Goal: Task Accomplishment & Management: Complete application form

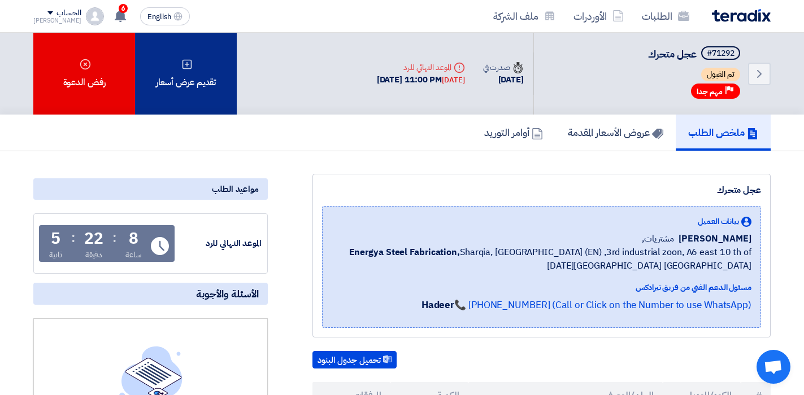
click at [160, 87] on div "تقديم عرض أسعار" at bounding box center [186, 74] width 102 height 82
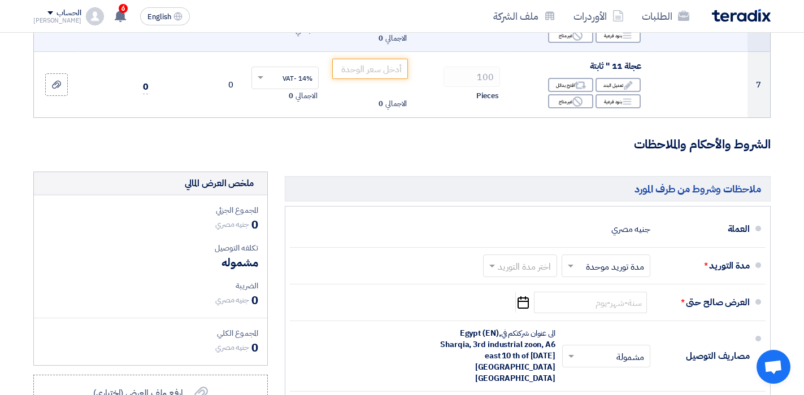
scroll to position [621, 0]
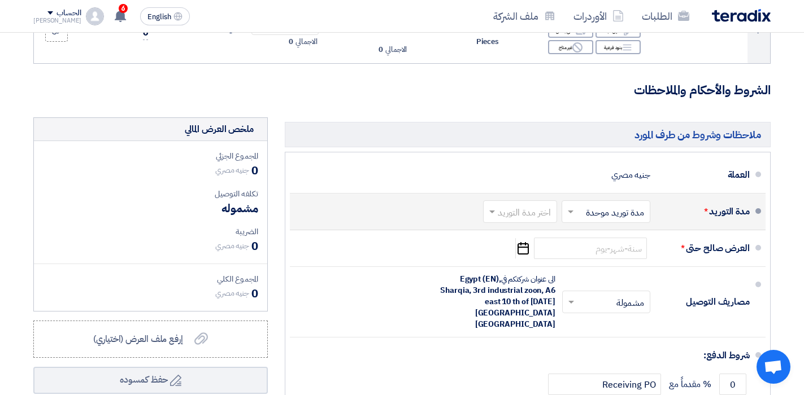
click at [539, 206] on input "text" at bounding box center [518, 213] width 68 height 16
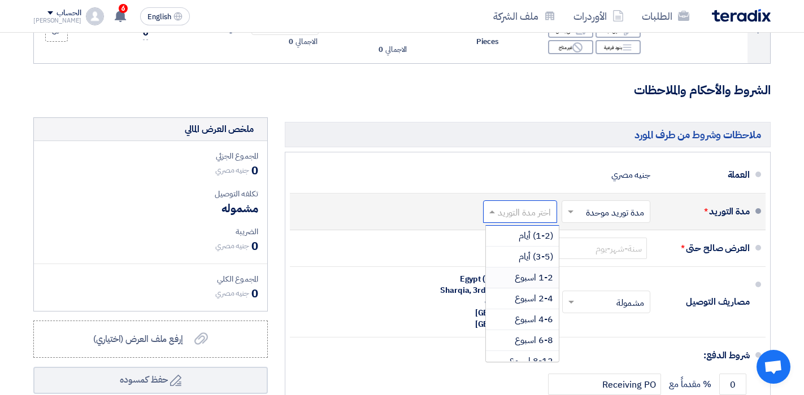
click at [535, 271] on span "1-2 اسبوع" at bounding box center [534, 278] width 38 height 14
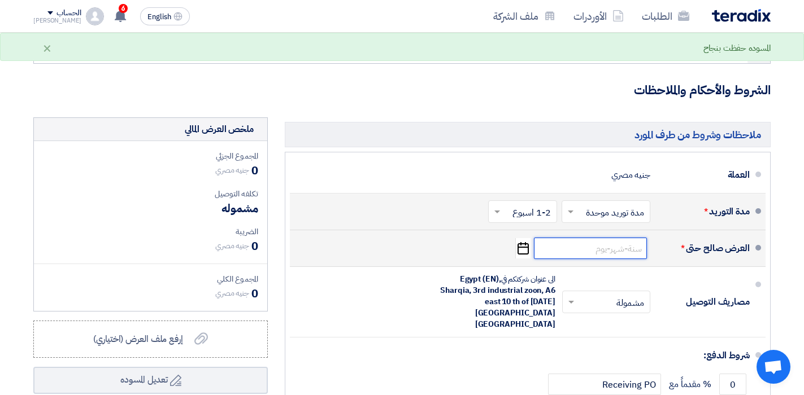
click at [609, 242] on input at bounding box center [590, 248] width 113 height 21
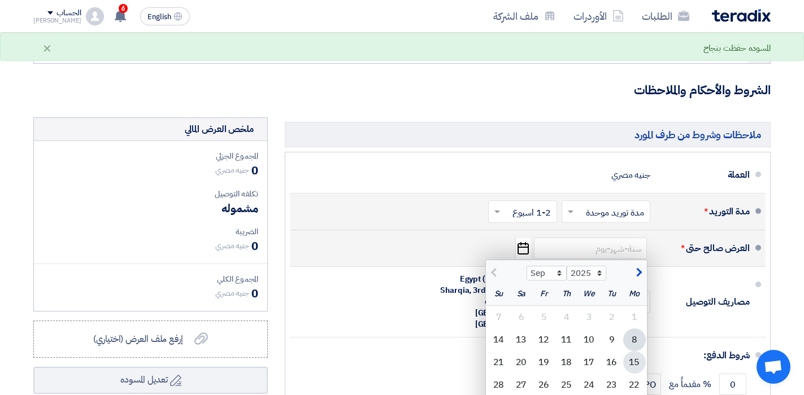
click at [633, 355] on div "15" at bounding box center [634, 362] width 23 height 23
type input "9/15/2025"
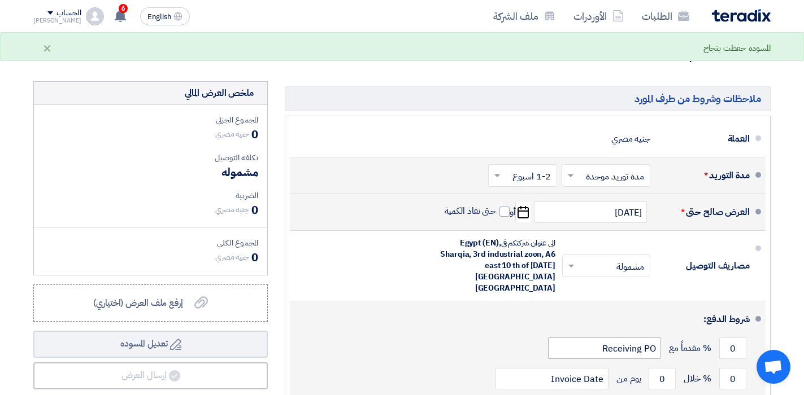
scroll to position [678, 0]
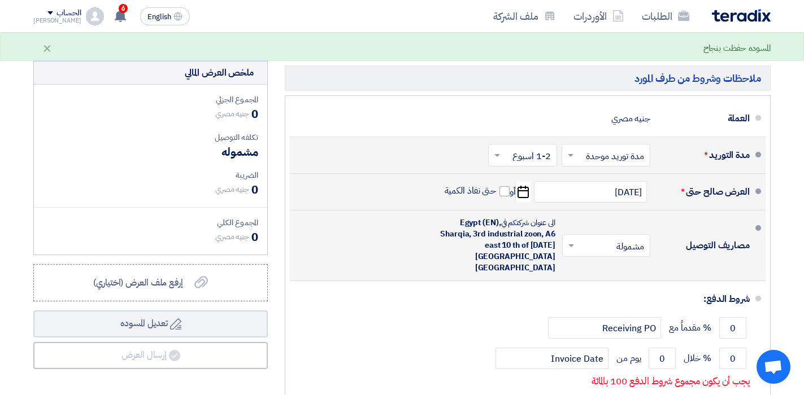
click at [613, 239] on input "text" at bounding box center [604, 247] width 82 height 16
click at [625, 284] on span "غير مشمولة" at bounding box center [627, 291] width 40 height 14
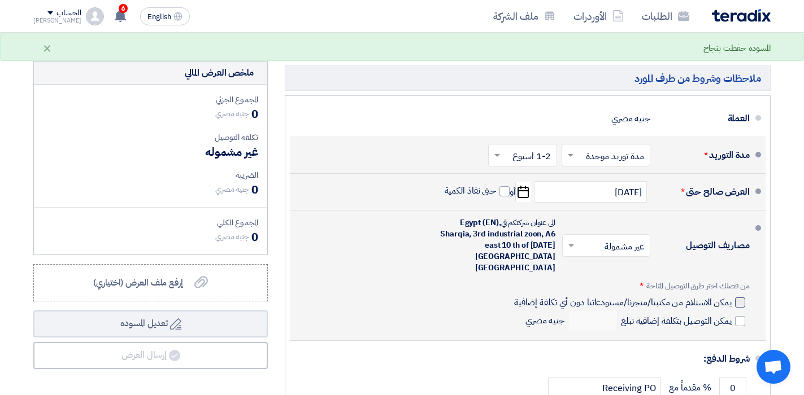
click at [739, 298] on div at bounding box center [740, 303] width 10 height 10
click at [732, 297] on input "يمكن الاستلام من مكتبنا/متجرنا/مستودعاتنا دون أي تكلفة إضافية" at bounding box center [622, 307] width 220 height 21
checkbox input "true"
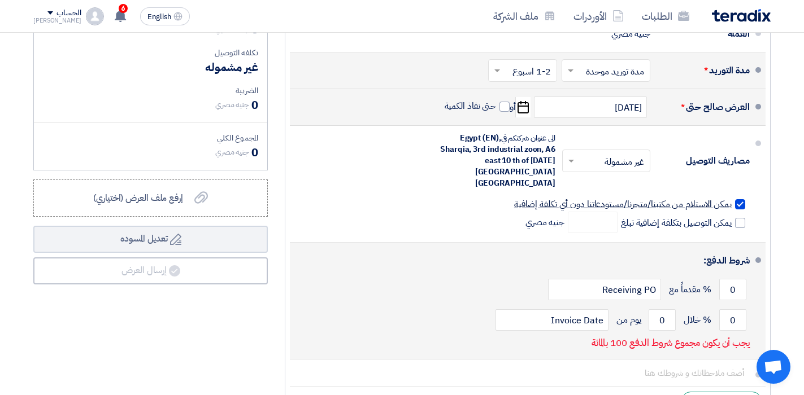
scroll to position [791, 0]
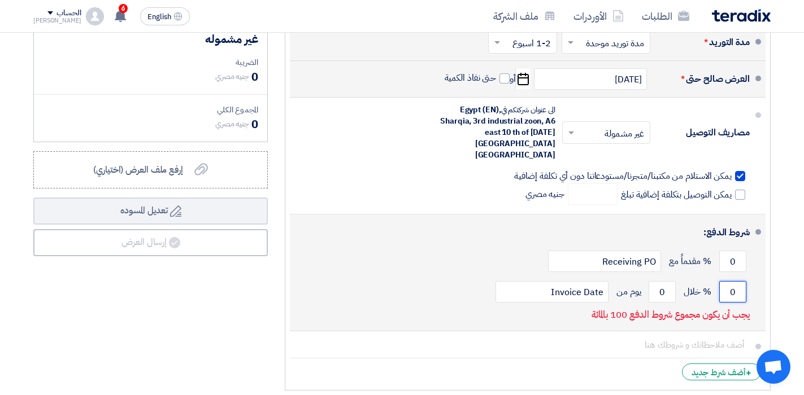
click at [735, 281] on input "0" at bounding box center [732, 291] width 27 height 21
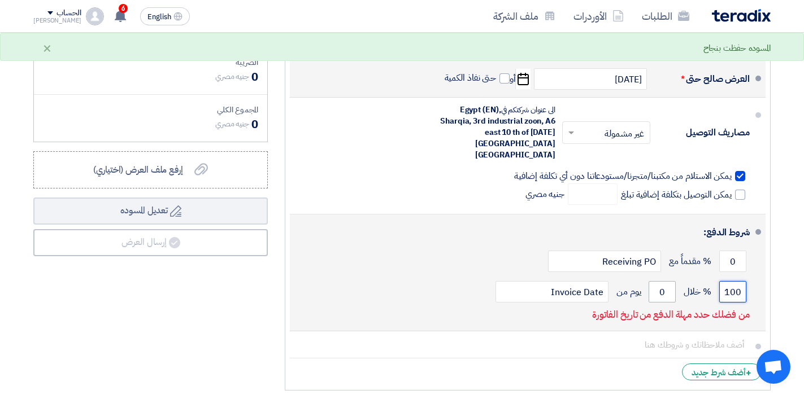
type input "100"
click at [663, 281] on input "0" at bounding box center [661, 291] width 27 height 21
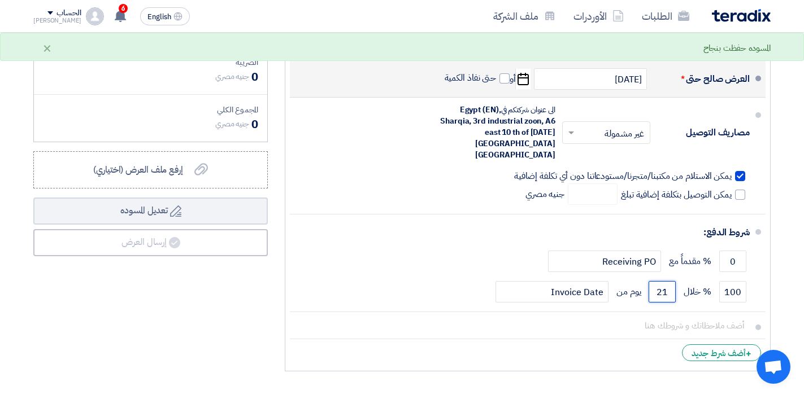
type input "21"
click at [153, 322] on div "ملخص العرض المالي المجموع الجزئي جنيه مصري 0 تكلفه التوصيل" at bounding box center [150, 162] width 251 height 429
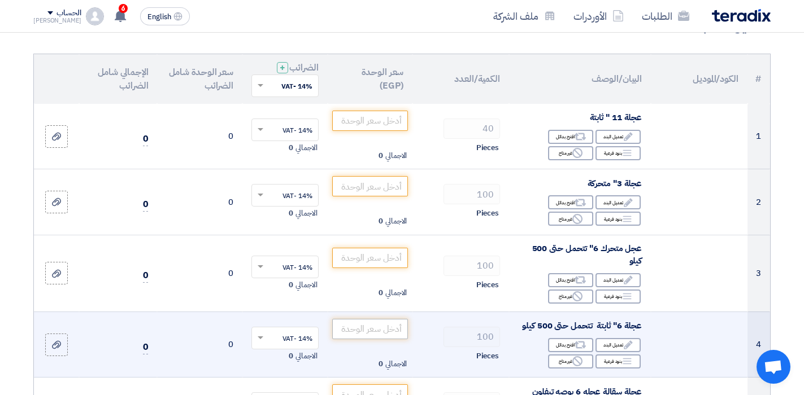
scroll to position [0, 0]
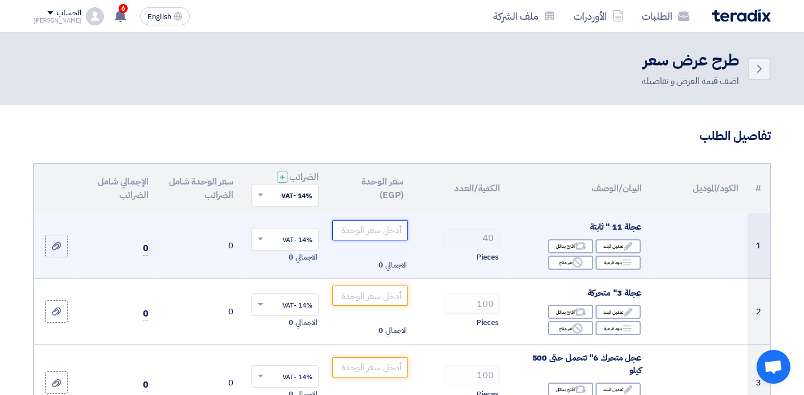
click at [381, 229] on input "number" at bounding box center [370, 230] width 76 height 20
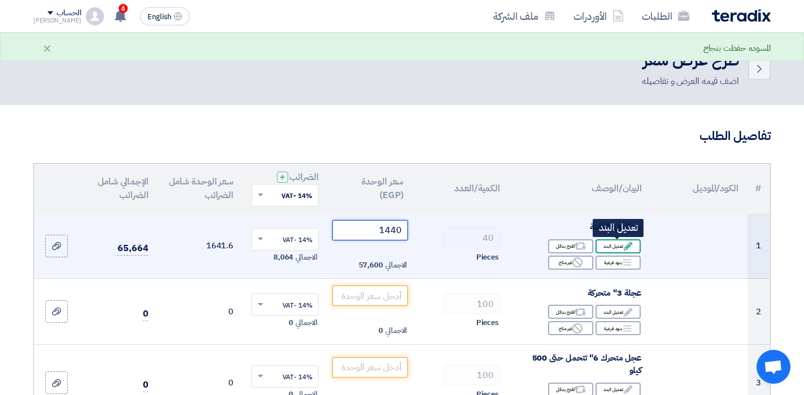
type input "1440"
click at [611, 246] on div "Edit تعديل البند" at bounding box center [617, 247] width 45 height 14
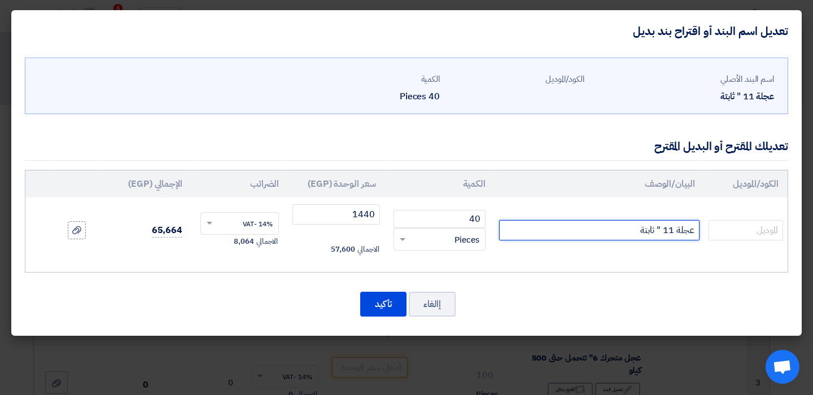
click at [678, 235] on input "عجلة 11 " ثابتة" at bounding box center [599, 230] width 201 height 20
click at [613, 231] on input "عجلة بكرة بدون قاعدة 11 " ثابتة" at bounding box center [599, 230] width 201 height 20
type input "عجلة بكرة بدون قاعدة 12" ثابتة"
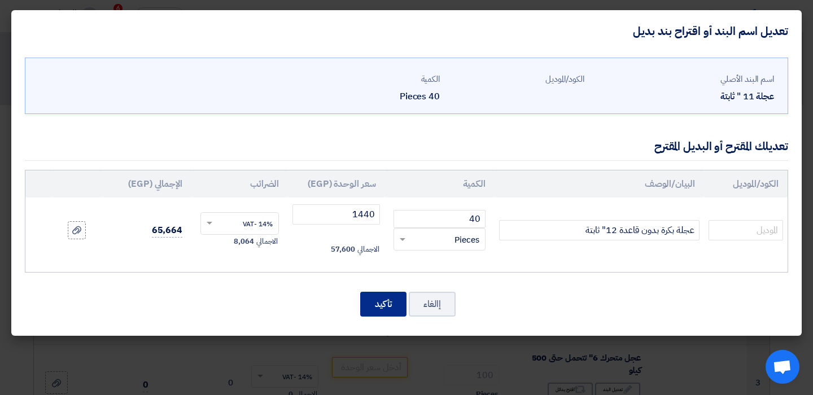
click at [389, 302] on button "تأكيد" at bounding box center [383, 304] width 46 height 25
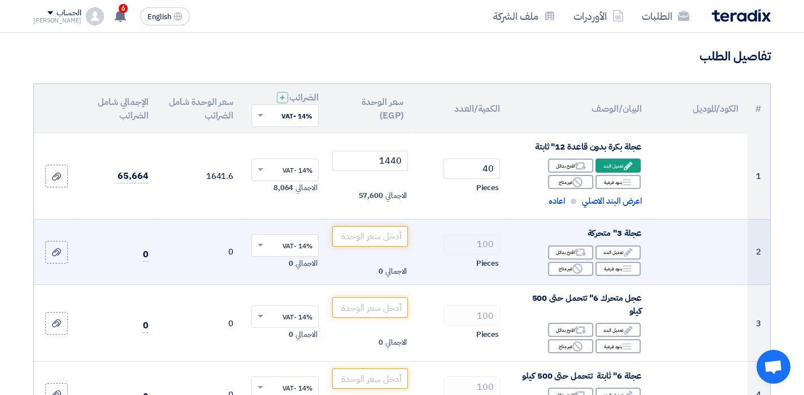
scroll to position [113, 0]
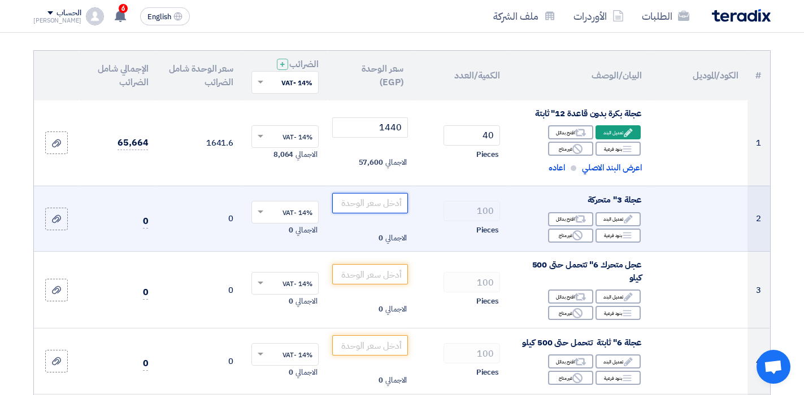
click at [395, 206] on input "number" at bounding box center [370, 203] width 76 height 20
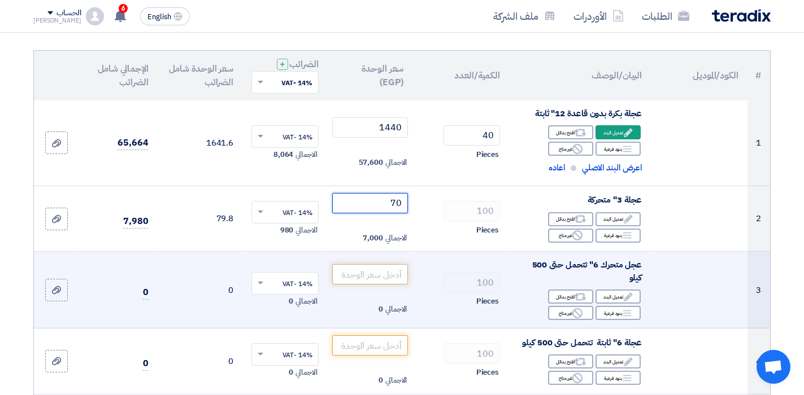
type input "70"
click at [374, 273] on input "number" at bounding box center [370, 274] width 76 height 20
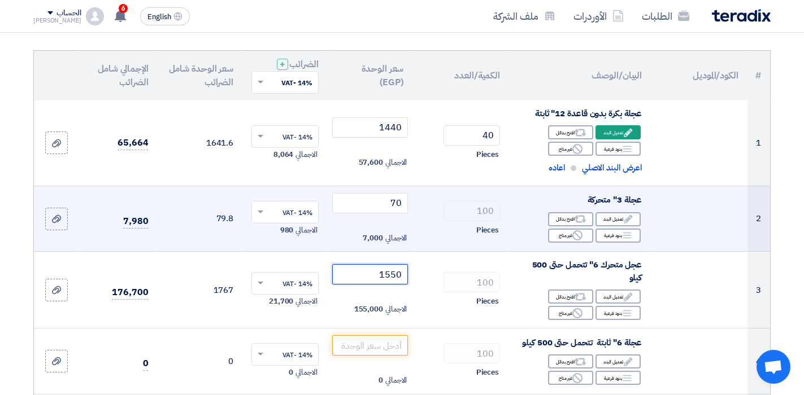
type input "1550"
click at [670, 246] on td at bounding box center [699, 219] width 97 height 66
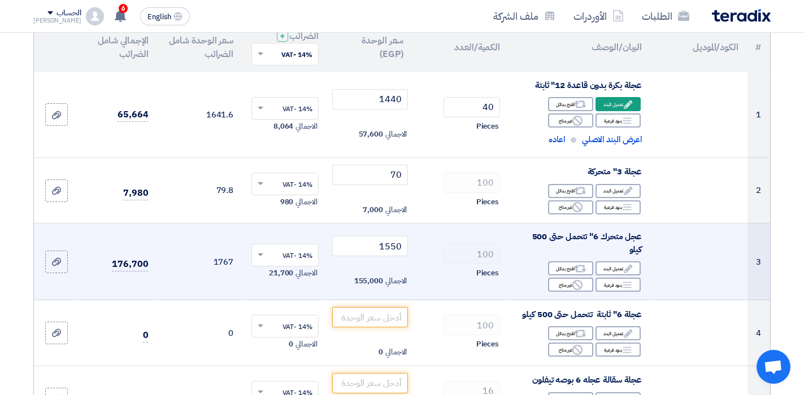
scroll to position [169, 0]
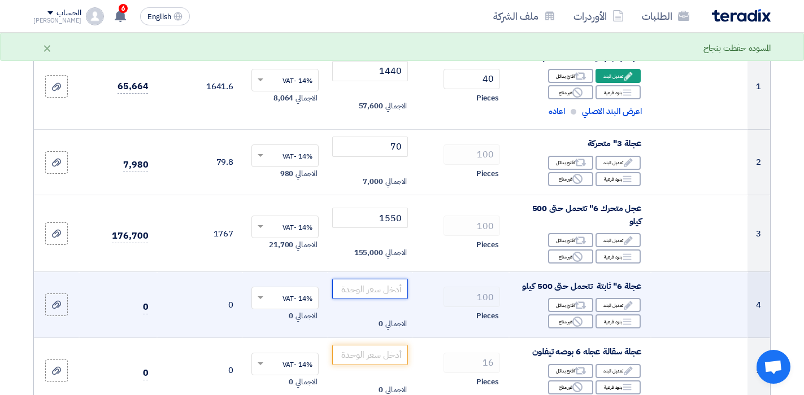
click at [379, 282] on input "number" at bounding box center [370, 289] width 76 height 20
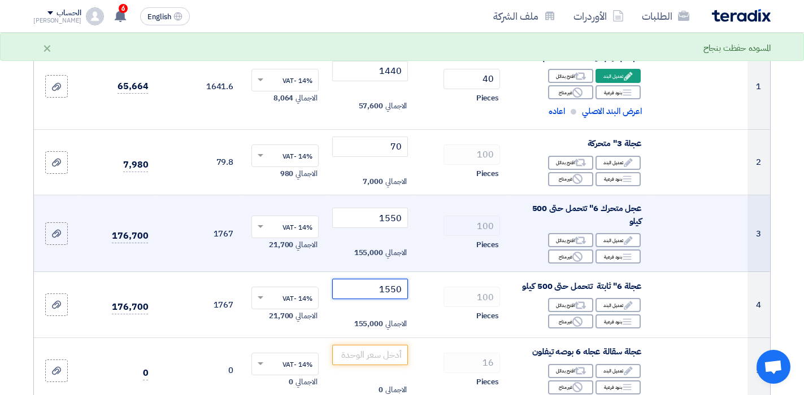
type input "1550"
click at [707, 232] on td at bounding box center [699, 233] width 97 height 77
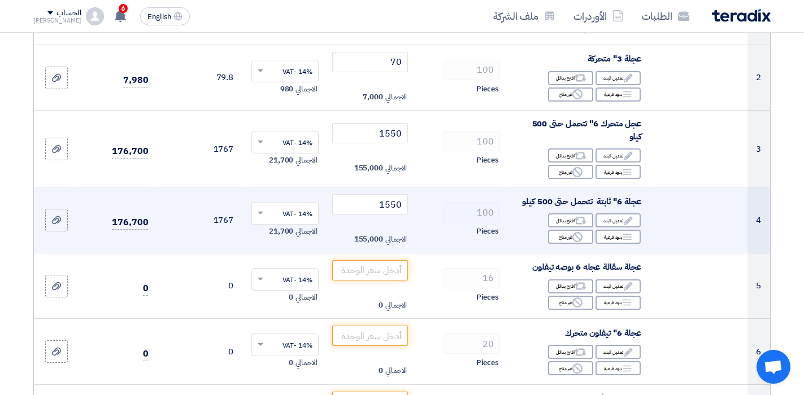
scroll to position [282, 0]
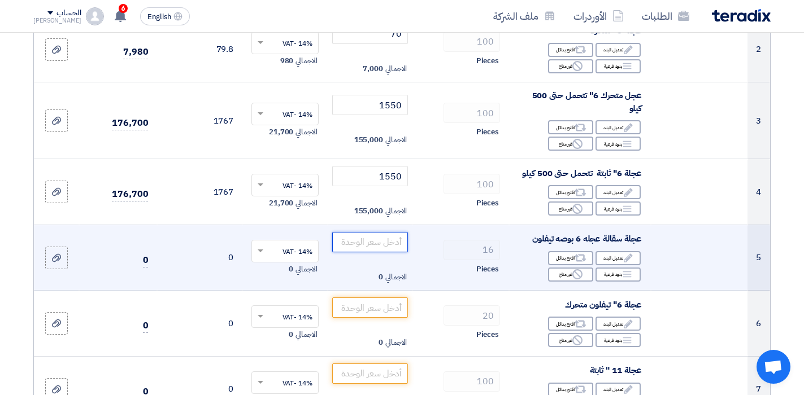
click at [371, 238] on input "number" at bounding box center [370, 242] width 76 height 20
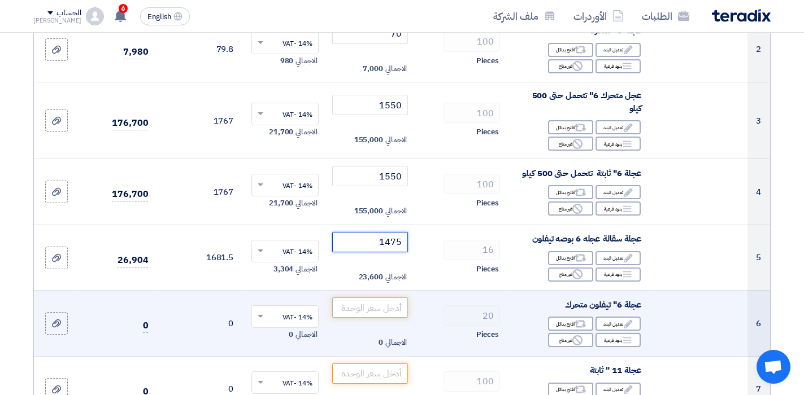
type input "1475"
click at [399, 302] on input "number" at bounding box center [370, 308] width 76 height 20
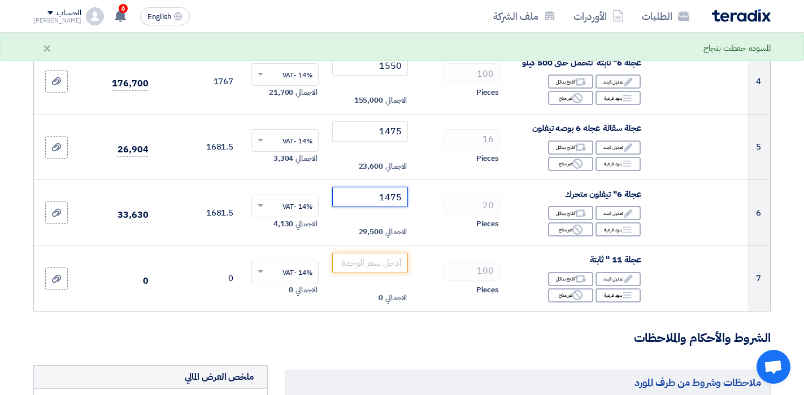
scroll to position [395, 0]
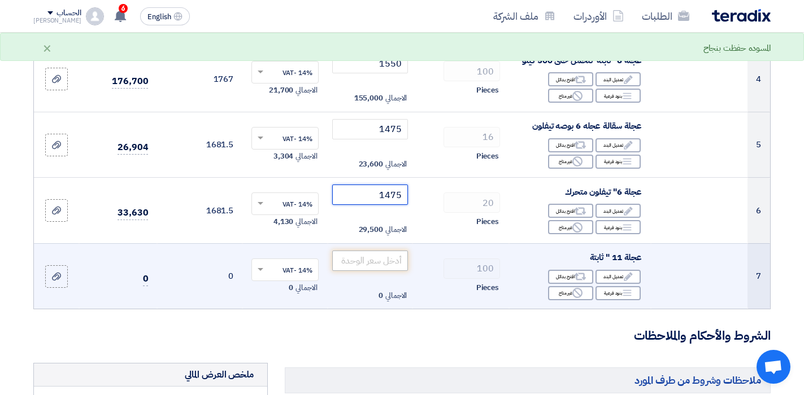
type input "1475"
click at [375, 251] on input "number" at bounding box center [370, 261] width 76 height 20
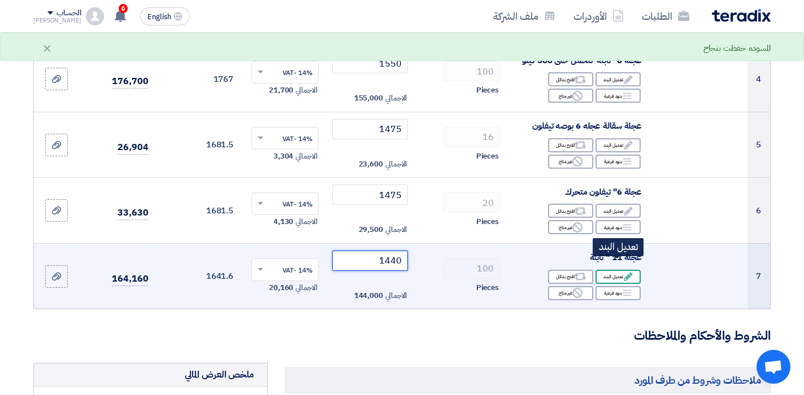
type input "1440"
click at [628, 272] on icon "Edit" at bounding box center [628, 277] width 10 height 10
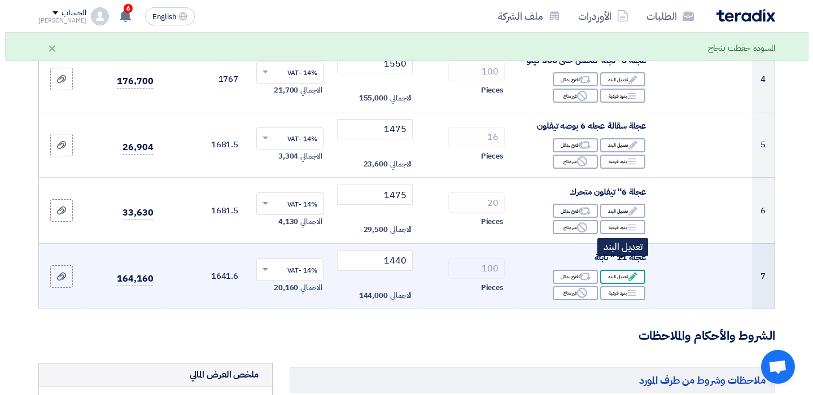
scroll to position [310, 0]
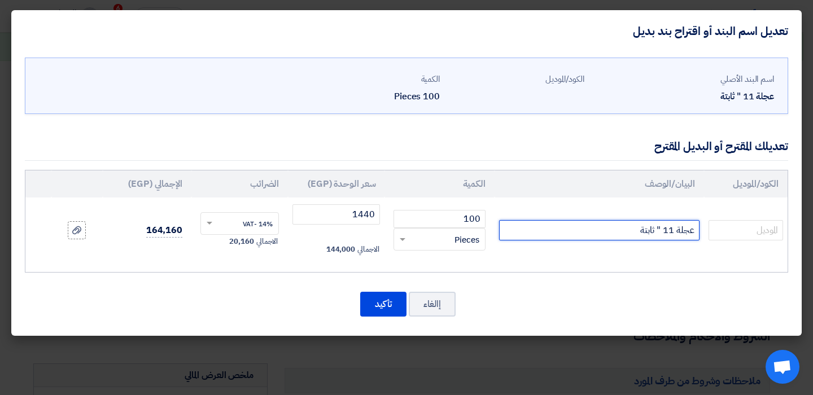
click at [673, 230] on input "عجلة 11 " ثابتة" at bounding box center [599, 230] width 201 height 20
click at [658, 235] on input "عجلة 12" ثابتة" at bounding box center [599, 230] width 201 height 20
click at [574, 226] on input "عجلة 12" بكرة فقط بدون قاعدة ثابتة" at bounding box center [599, 230] width 201 height 20
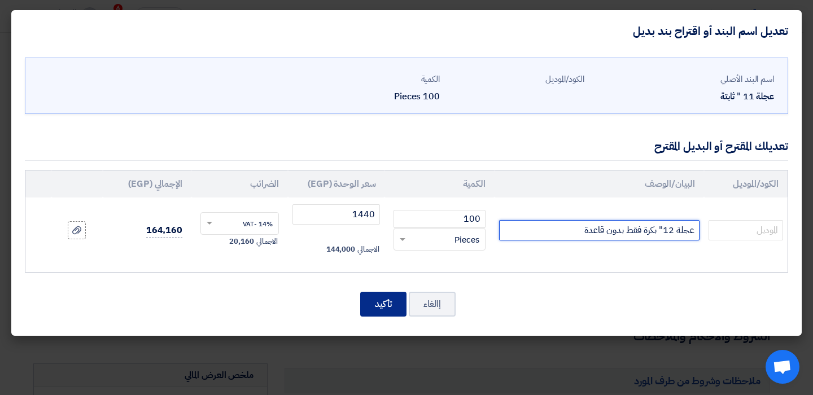
type input "عجلة 12" بكرة فقط بدون قاعدة"
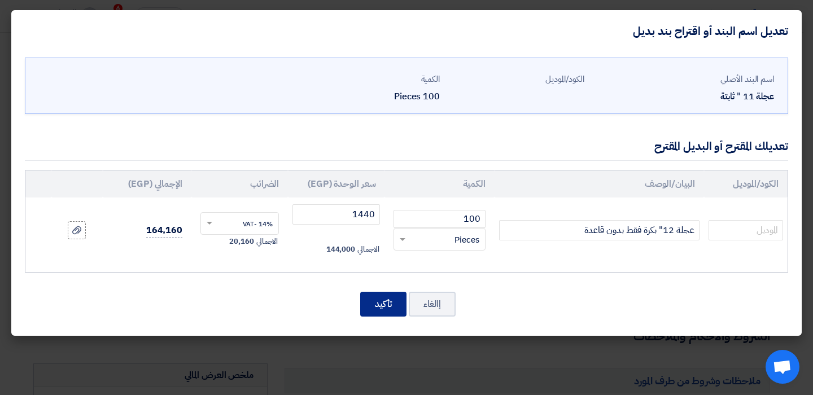
click at [387, 309] on button "تأكيد" at bounding box center [383, 304] width 46 height 25
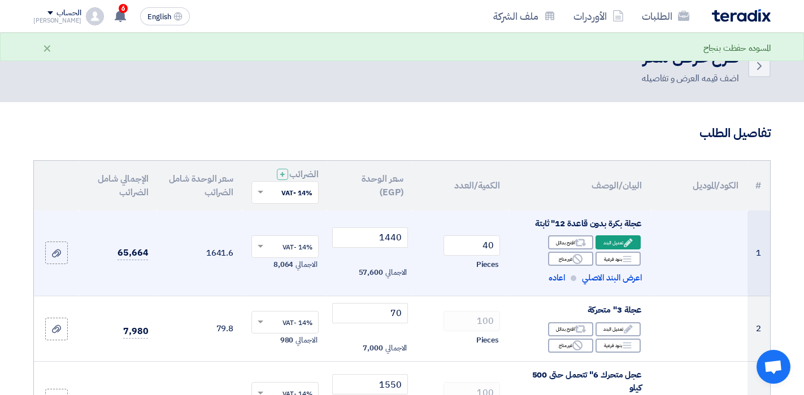
scroll to position [0, 0]
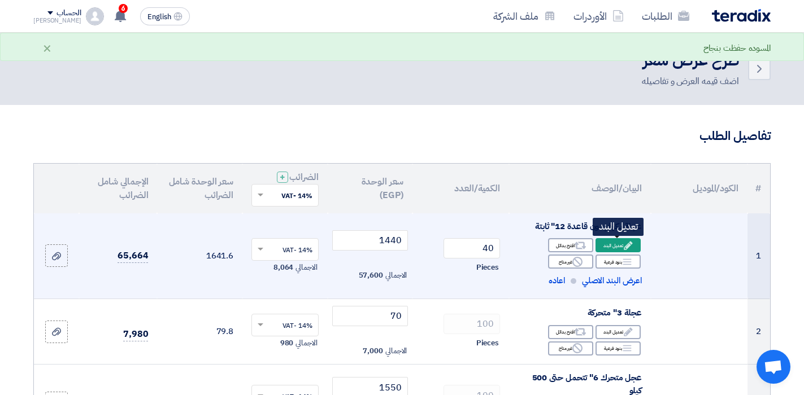
click at [614, 247] on div "Edit تعديل البند" at bounding box center [617, 245] width 45 height 14
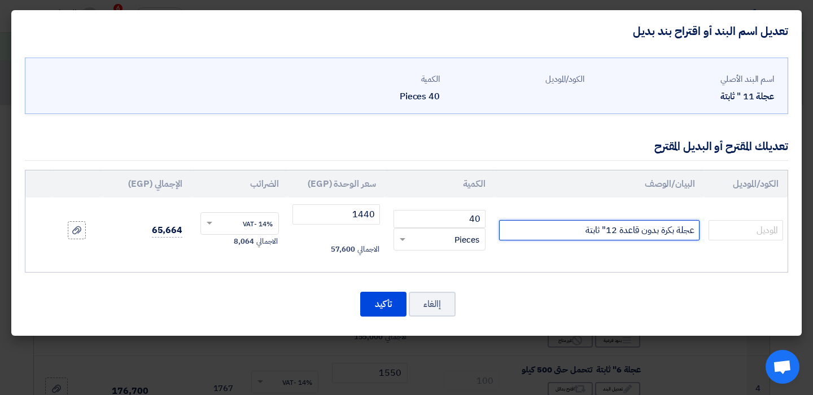
click at [587, 233] on input "عجلة بكرة بدون قاعدة 12" ثابتة" at bounding box center [599, 230] width 201 height 20
type input "عجلة بكرة بدون قاعدة 12""
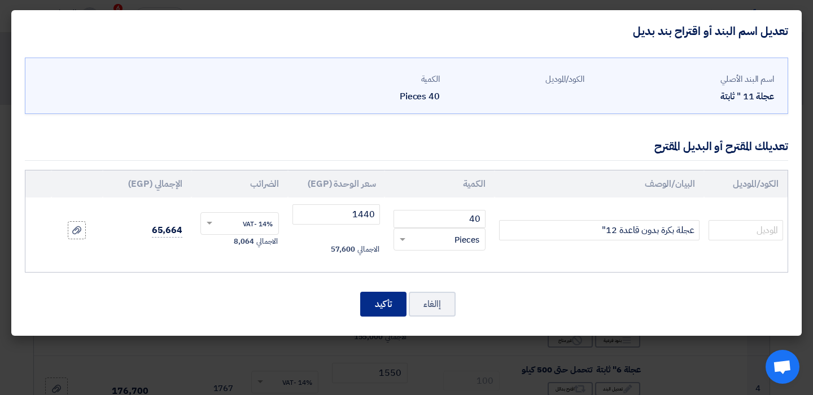
click at [375, 311] on button "تأكيد" at bounding box center [383, 304] width 46 height 25
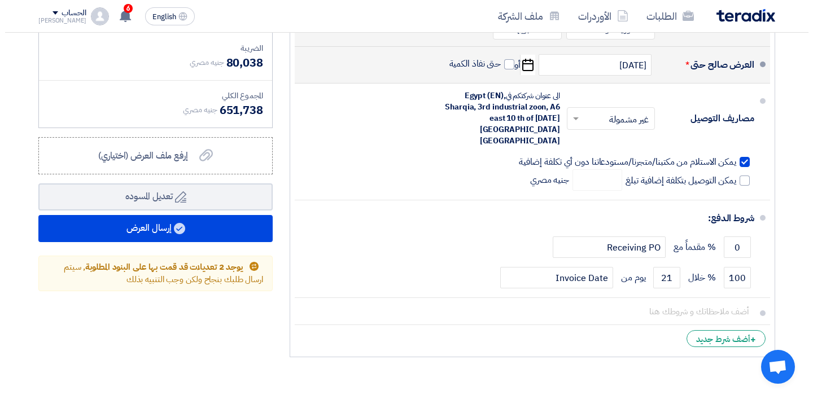
scroll to position [847, 0]
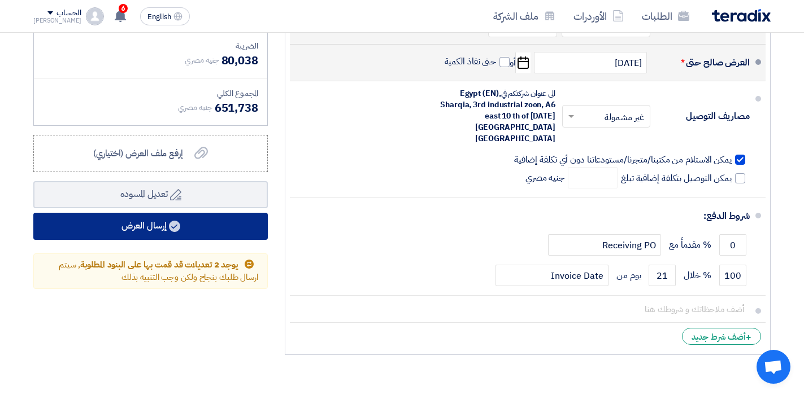
click at [180, 221] on icon at bounding box center [174, 226] width 11 height 11
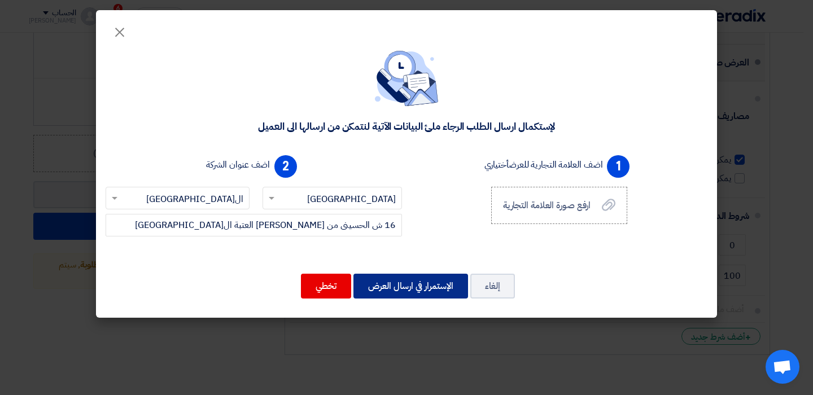
click at [407, 286] on button "الإستمرار في ارسال العرض" at bounding box center [411, 286] width 115 height 25
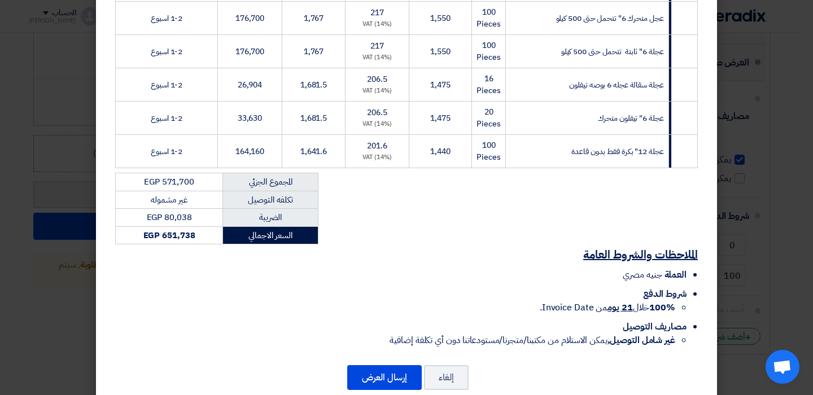
scroll to position [304, 0]
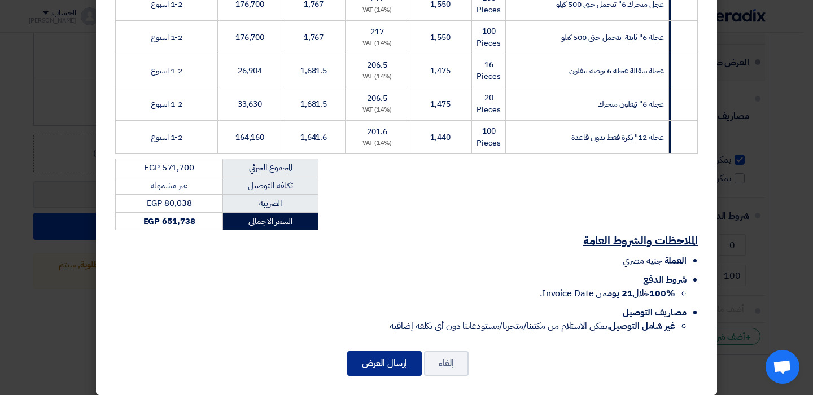
click at [375, 354] on button "إرسال العرض" at bounding box center [384, 363] width 75 height 25
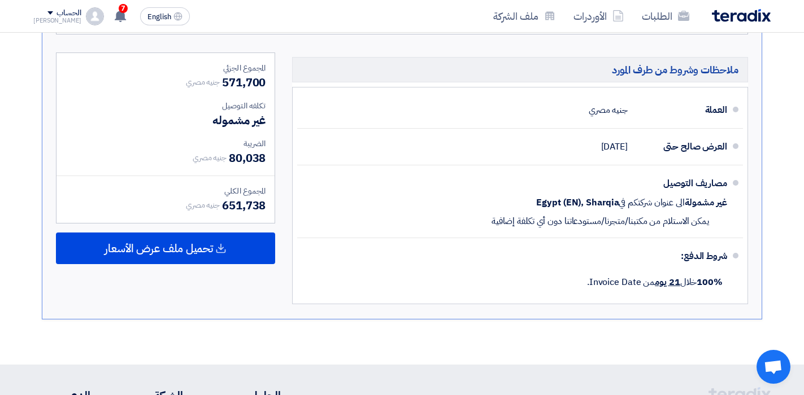
scroll to position [661, 0]
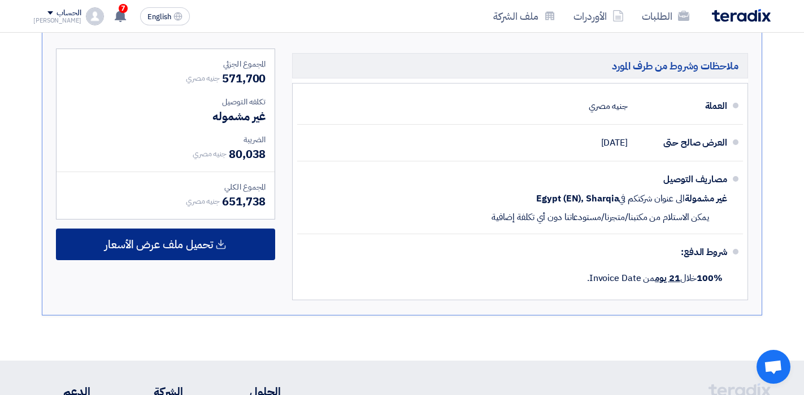
click at [171, 242] on span "تحميل ملف عرض الأسعار" at bounding box center [159, 245] width 108 height 10
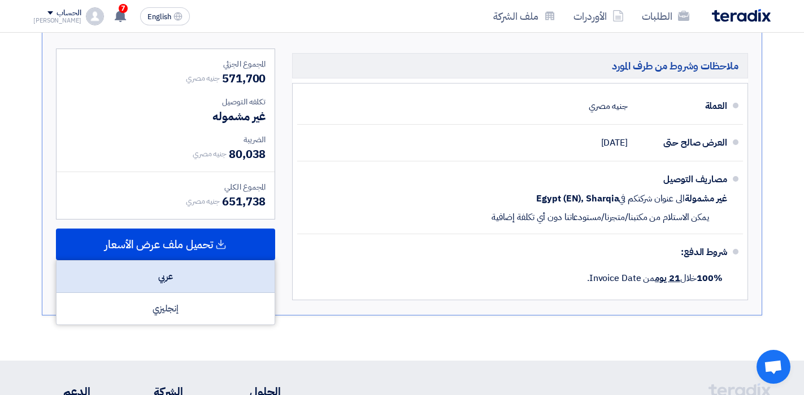
click at [164, 277] on div "عربي" at bounding box center [165, 277] width 218 height 32
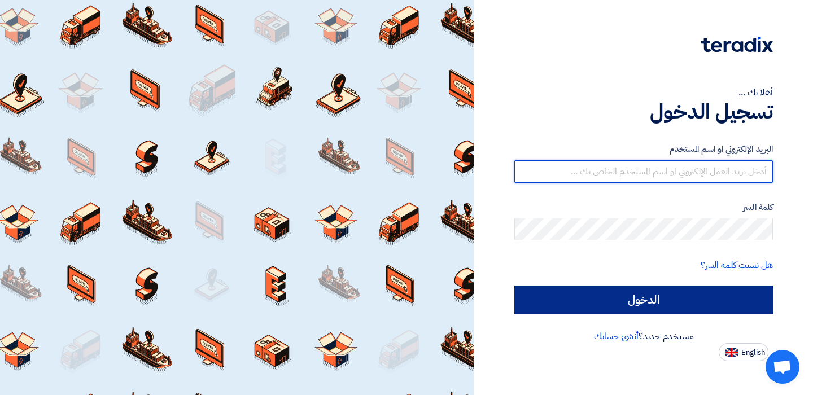
type input "[EMAIL_ADDRESS][DOMAIN_NAME]"
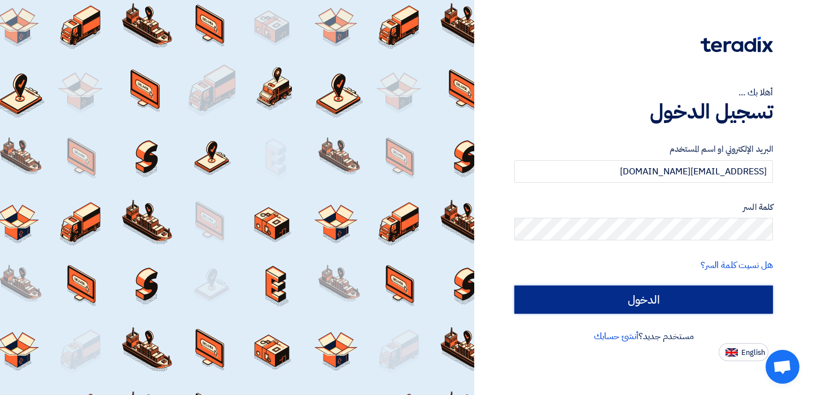
click at [664, 297] on input "الدخول" at bounding box center [644, 300] width 259 height 28
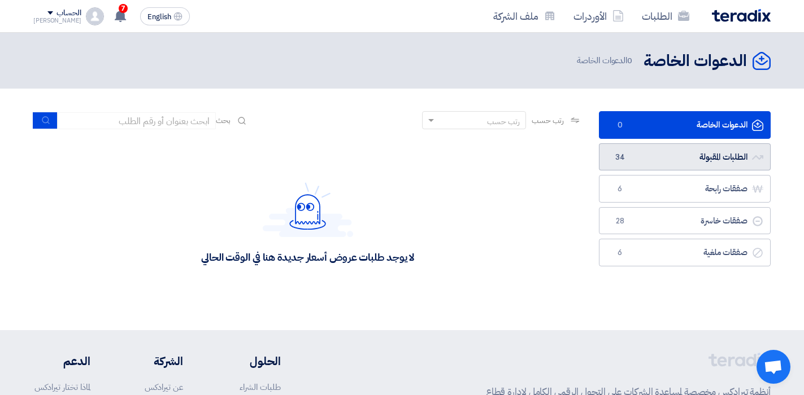
click at [674, 147] on link "الطلبات المقبولة الطلبات المقبولة 34" at bounding box center [685, 157] width 172 height 28
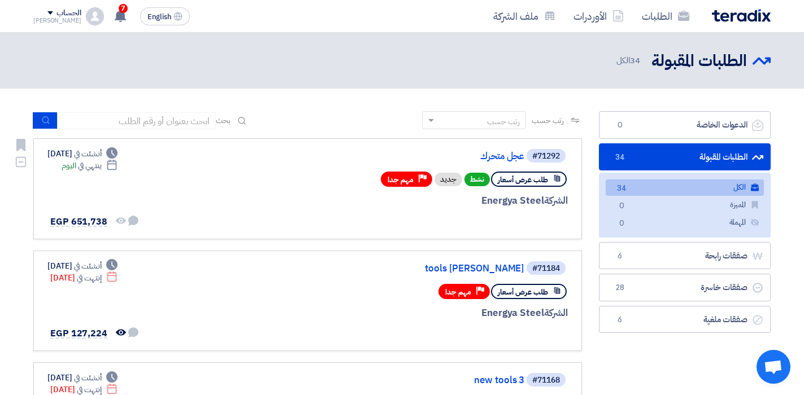
scroll to position [56, 0]
